Goal: Check status: Check status

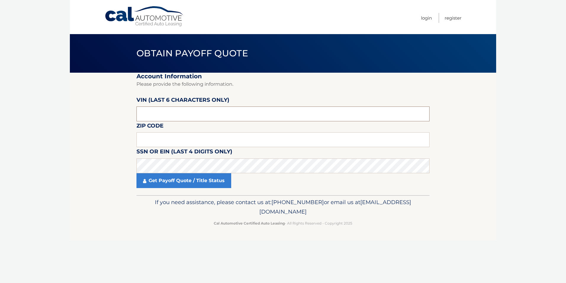
click at [174, 114] on input "text" at bounding box center [283, 113] width 293 height 15
type input "514540"
click at [157, 137] on input "text" at bounding box center [283, 139] width 293 height 15
type input "10031"
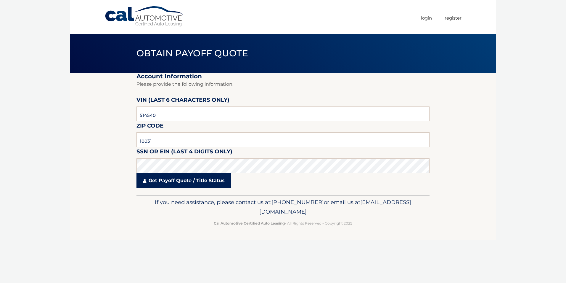
click at [176, 180] on link "Get Payoff Quote / Title Status" at bounding box center [184, 180] width 95 height 15
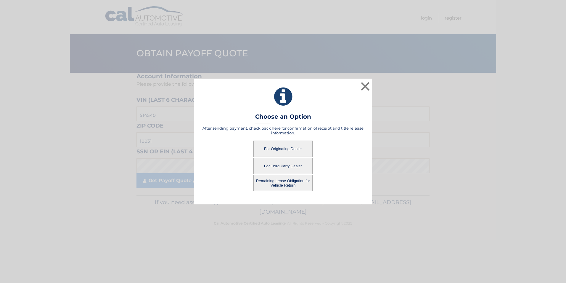
click at [278, 148] on button "For Originating Dealer" at bounding box center [283, 148] width 59 height 16
